Goal: Task Accomplishment & Management: Use online tool/utility

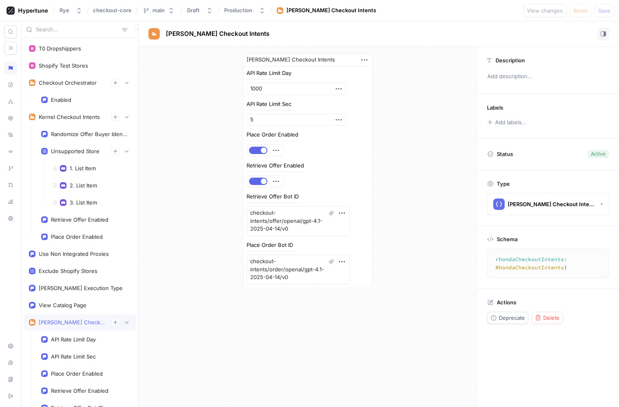
type textarea "x"
click at [70, 30] on input "text" at bounding box center [77, 30] width 83 height 8
type input "me"
type textarea "x"
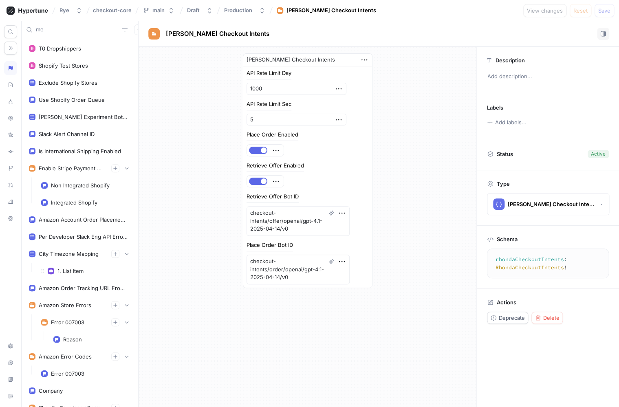
type input "mer"
type textarea "x"
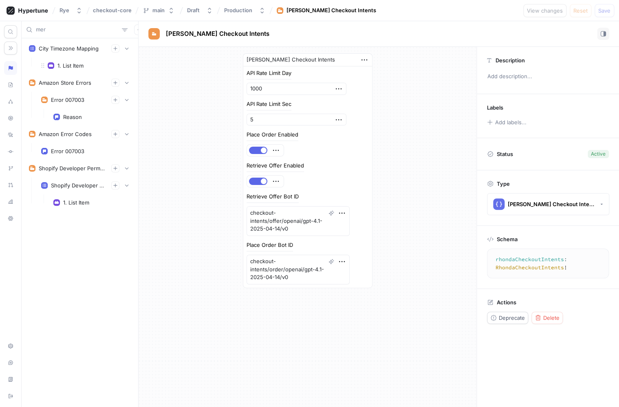
type input "merc"
type textarea "x"
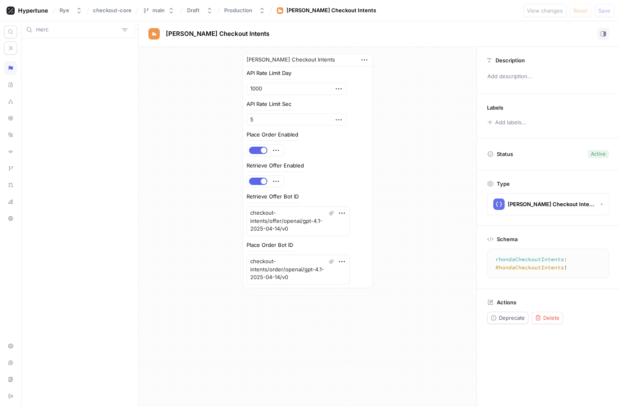
type input "mer"
type textarea "x"
type input "m"
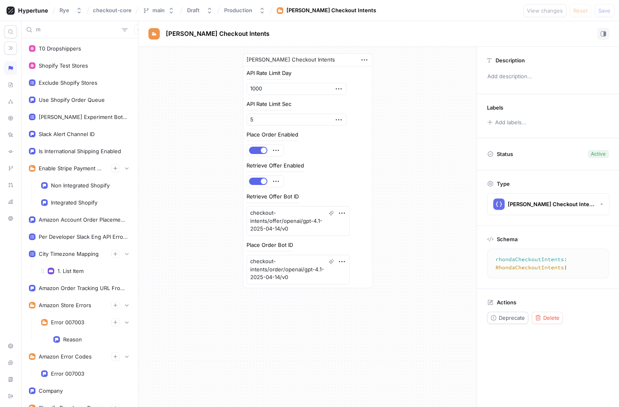
type textarea "x"
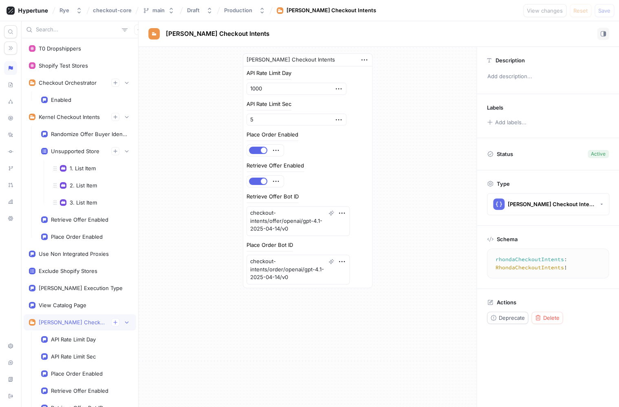
type textarea "x"
click at [57, 28] on input "text" at bounding box center [77, 30] width 83 height 8
type input "u"
type textarea "x"
type input "us"
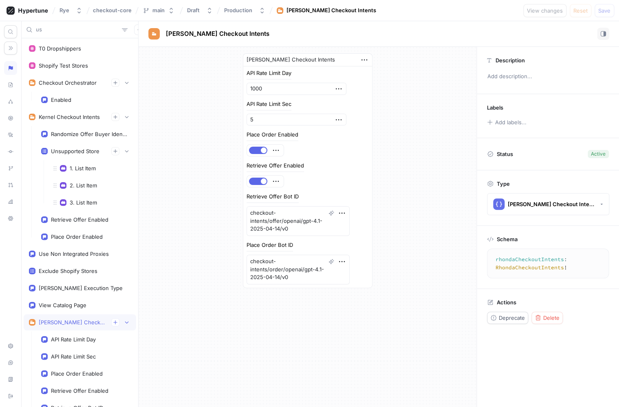
type textarea "x"
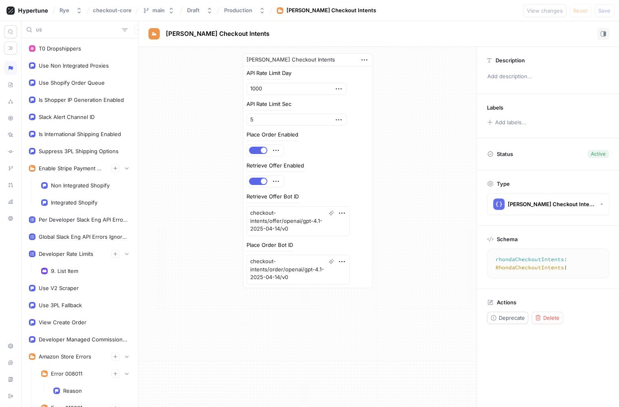
type input "use"
type textarea "x"
type input "user"
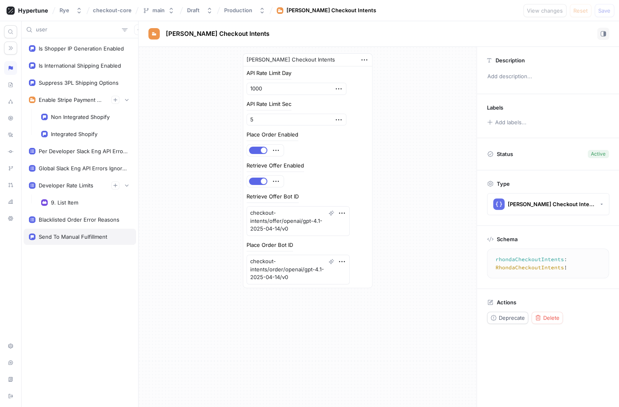
type textarea "x"
drag, startPoint x: 57, startPoint y: 31, endPoint x: 2, endPoint y: 8, distance: 60.0
click at [36, 26] on input "user" at bounding box center [77, 30] width 83 height 8
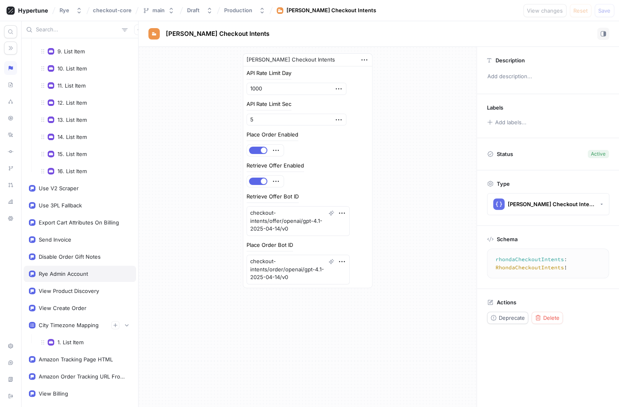
scroll to position [1249, 0]
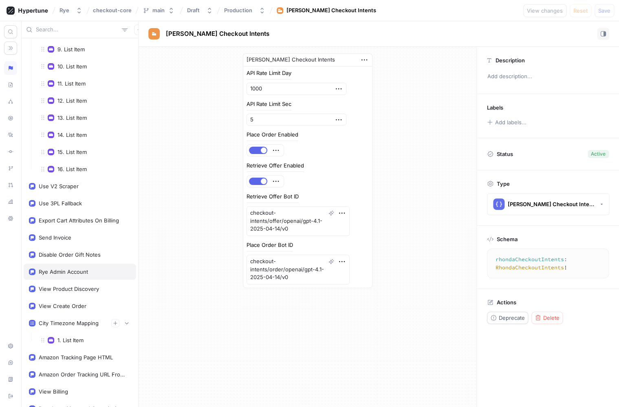
click at [88, 271] on div "Rye Admin Account" at bounding box center [80, 272] width 102 height 7
type textarea "x"
type textarea "ryeAdminAccount: Boolean!"
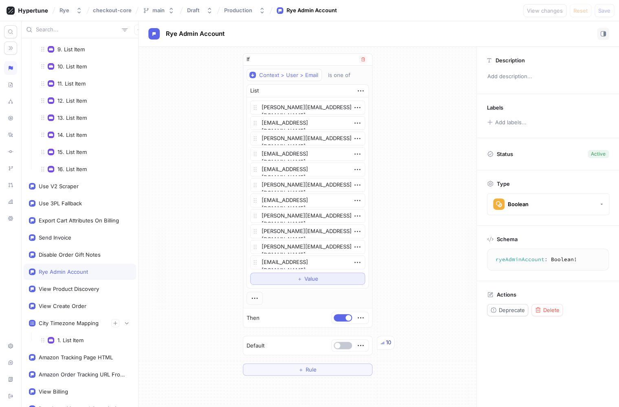
click at [291, 281] on button "＋ Value" at bounding box center [307, 279] width 115 height 12
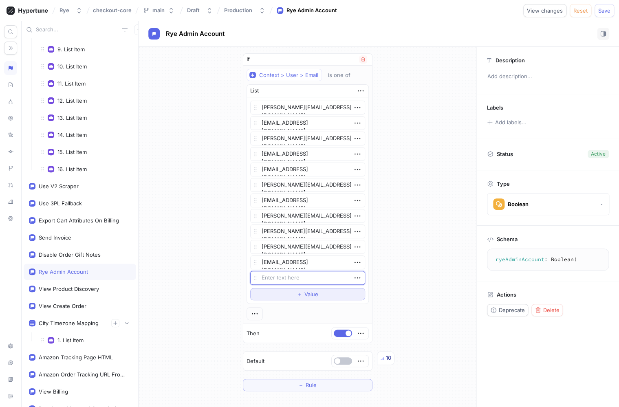
type textarea "x"
type textarea "d"
type textarea "x"
type textarea "di"
type textarea "x"
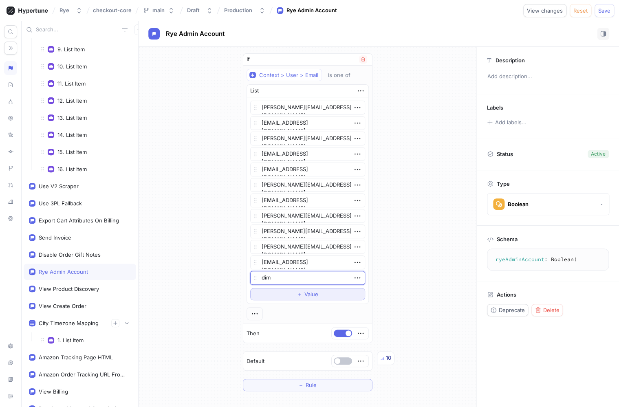
type textarea "dima"
type textarea "x"
type textarea "dima@"
type textarea "x"
type textarea "dima@y"
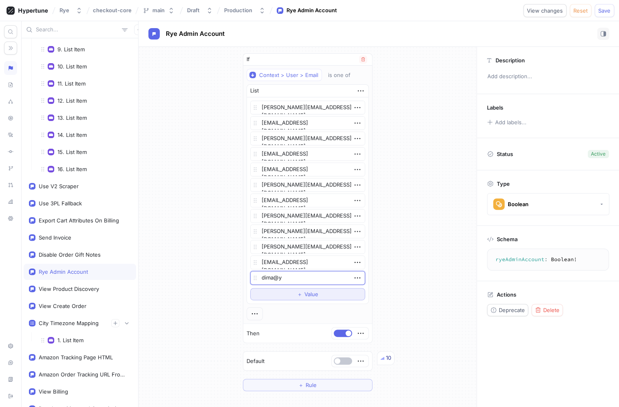
type textarea "x"
type textarea "dima@"
type textarea "x"
type textarea "dima@r"
type textarea "x"
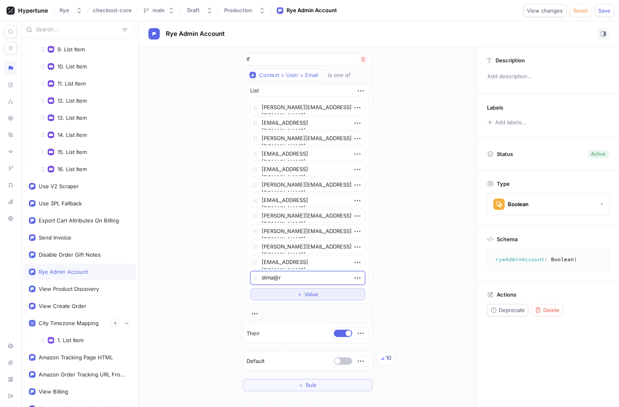
type textarea "dima@ry"
type textarea "x"
type textarea "dima@rye"
type textarea "x"
type textarea "dima@rye."
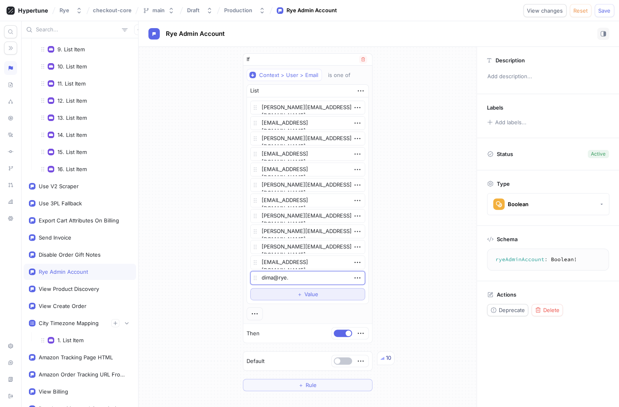
type textarea "x"
type textarea "[EMAIL_ADDRESS][DOMAIN_NAME]"
type textarea "x"
type textarea "[EMAIL_ADDRESS][DOMAIN_NAME]"
type textarea "x"
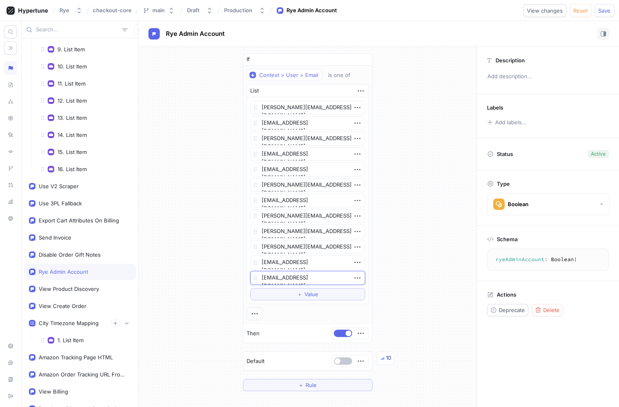
type textarea "[EMAIL_ADDRESS][DOMAIN_NAME]"
click at [400, 305] on div "If Context > User > Email is one of List [PERSON_NAME][EMAIL_ADDRESS][DOMAIN_NA…" at bounding box center [308, 222] width 338 height 351
click at [603, 10] on span "Save" at bounding box center [605, 10] width 12 height 5
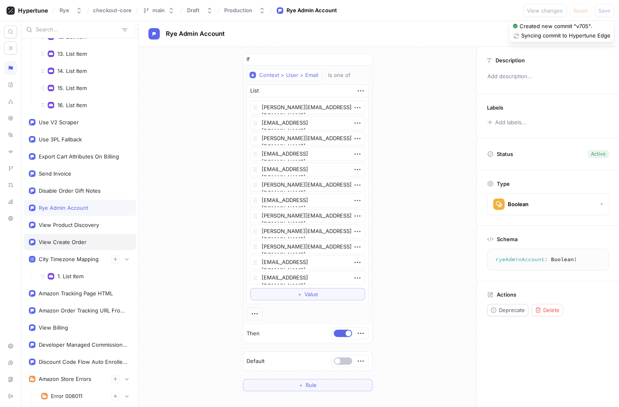
scroll to position [1314, 0]
click at [69, 222] on div "View Product Discovery" at bounding box center [69, 224] width 60 height 7
type textarea "x"
type textarea "viewProductDiscovery: Boolean!"
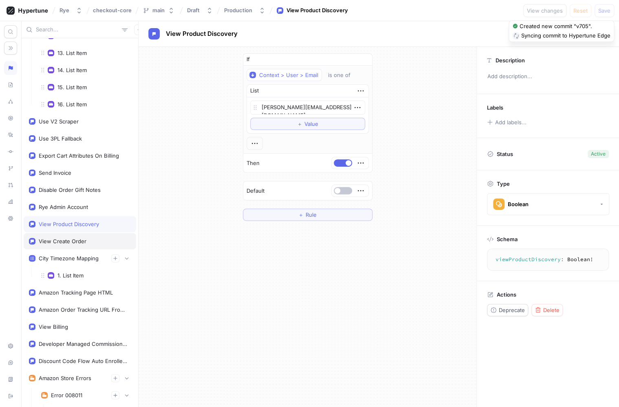
click at [67, 238] on div "View Create Order" at bounding box center [80, 241] width 113 height 16
type textarea "x"
type textarea "viewCreateOrder: Boolean!"
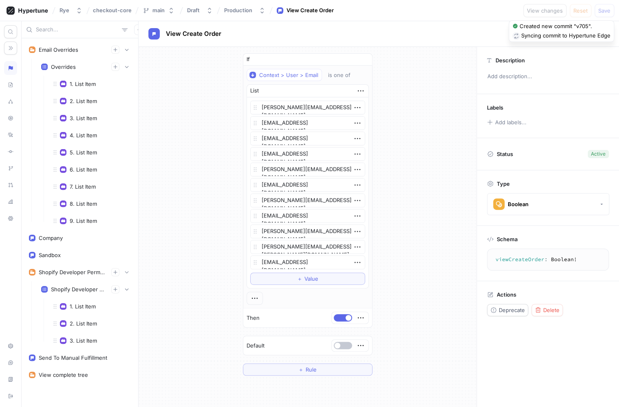
scroll to position [2518, 0]
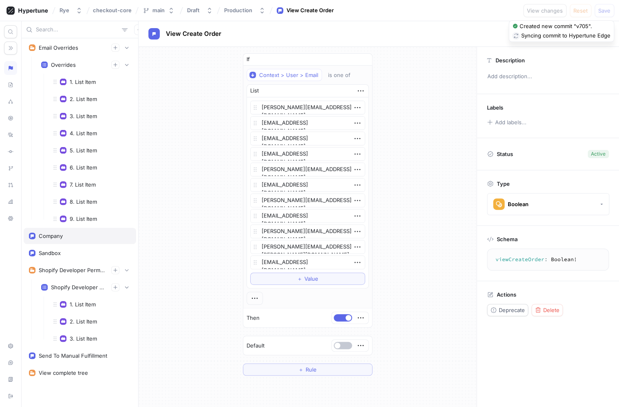
click at [64, 239] on div "Company" at bounding box center [80, 236] width 102 height 7
type textarea "x"
type textarea "company: String!"
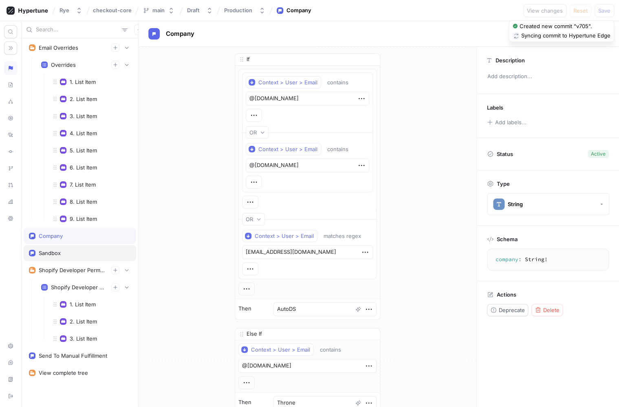
click at [57, 256] on div "Sandbox" at bounding box center [50, 253] width 22 height 7
type textarea "x"
type textarea "sandbox: Boolean!"
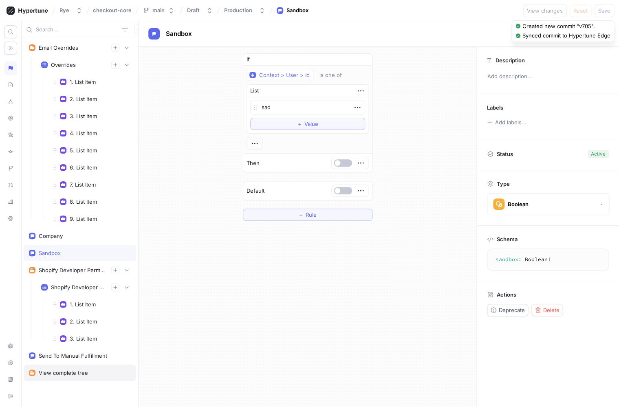
click at [68, 372] on div "View complete tree" at bounding box center [63, 373] width 49 height 7
click at [52, 378] on div "View complete tree" at bounding box center [80, 373] width 113 height 16
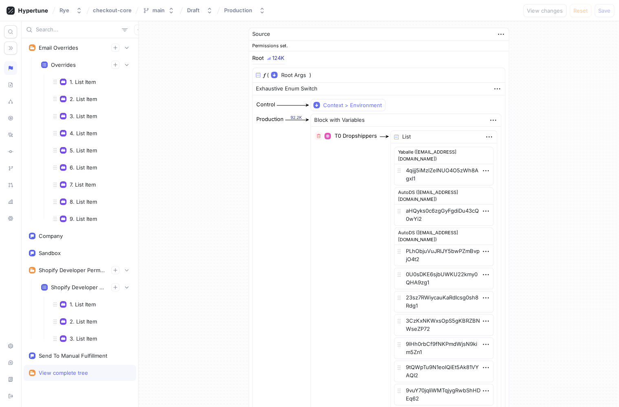
type textarea "x"
